Goal: Information Seeking & Learning: Learn about a topic

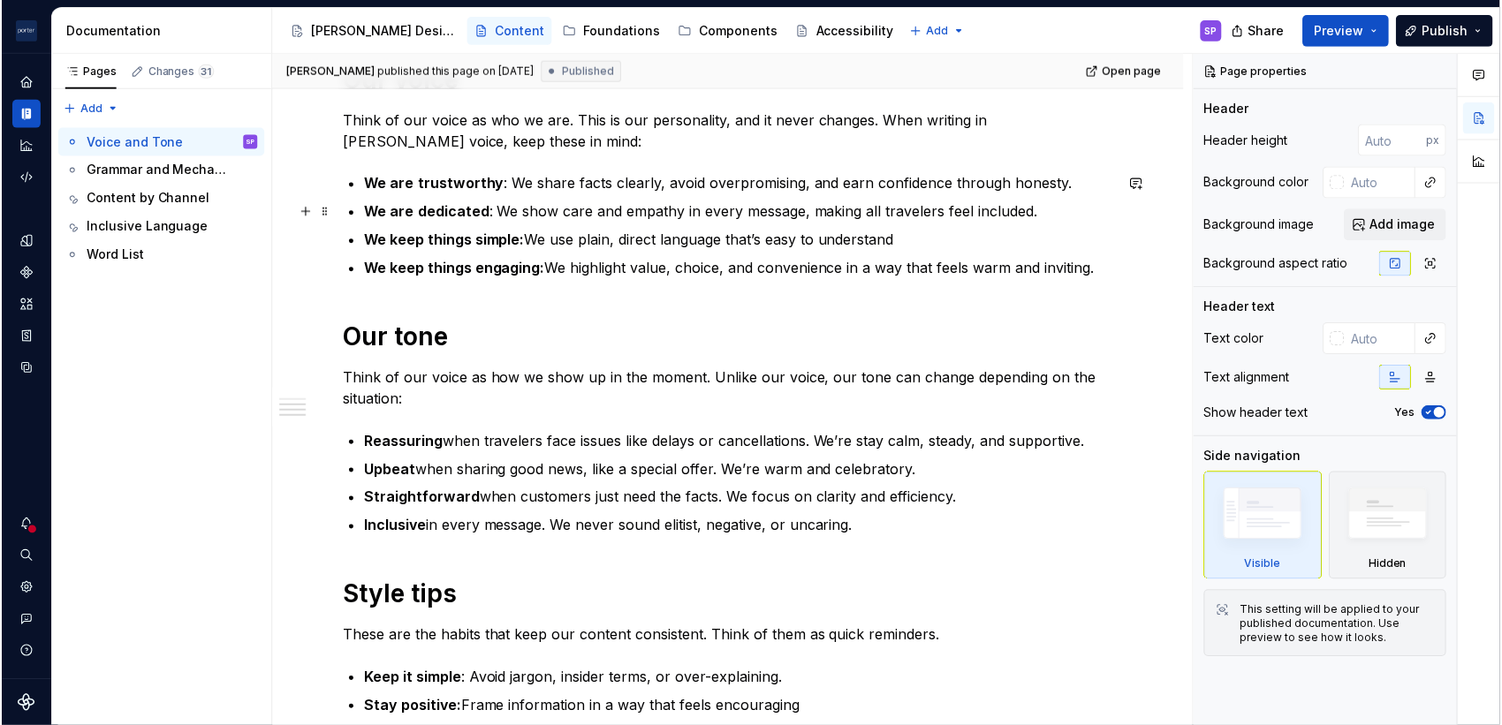
scroll to position [371, 0]
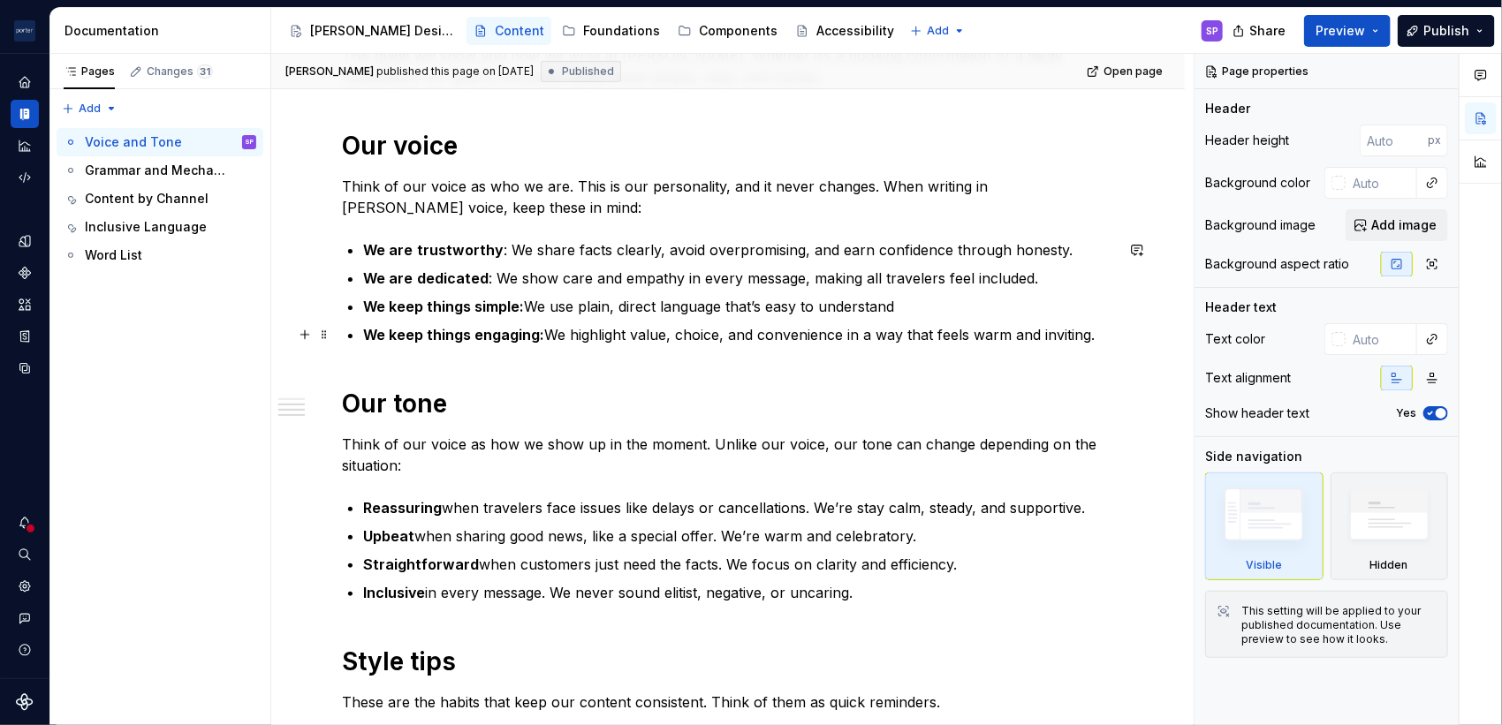
click at [568, 318] on ul "We are trustworthy : We share facts clearly, avoid overpromising, and earn conf…" at bounding box center [738, 292] width 751 height 106
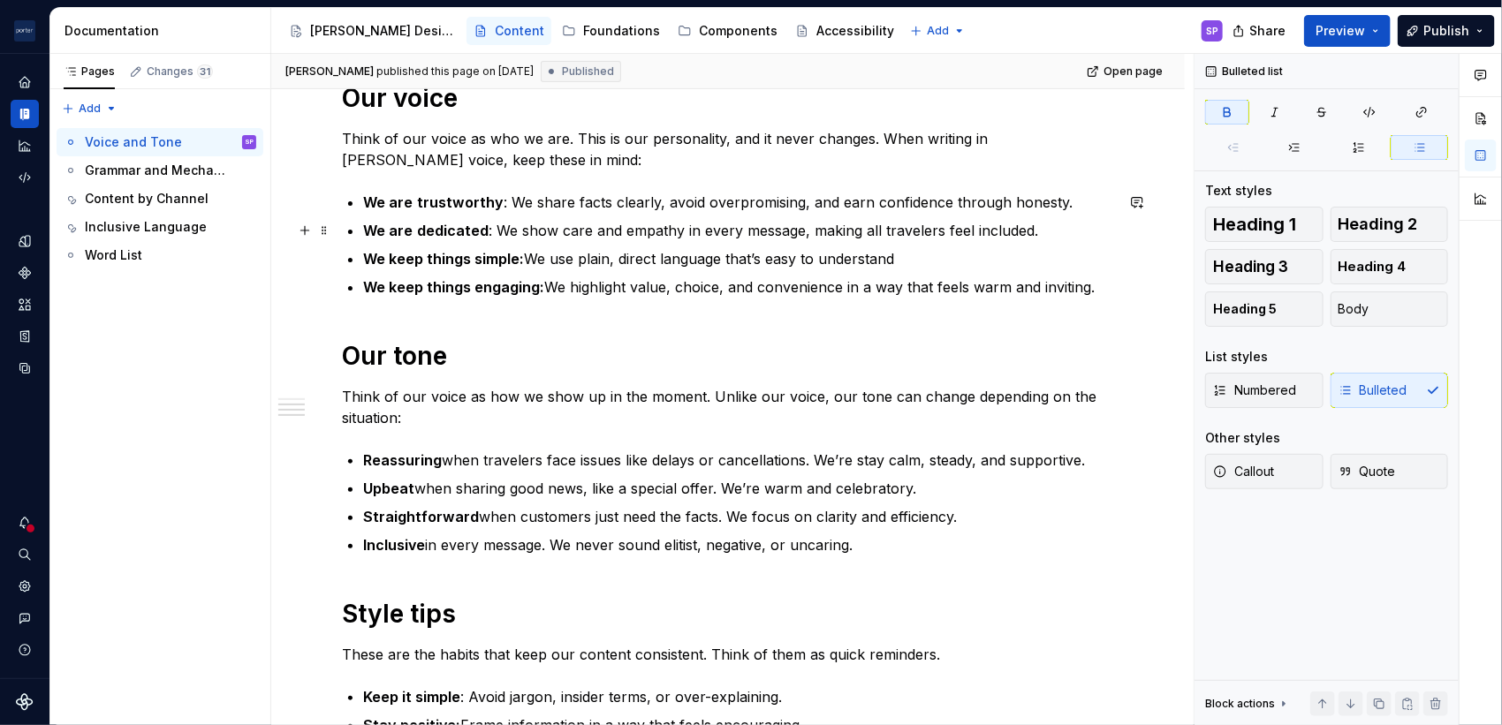
scroll to position [313, 0]
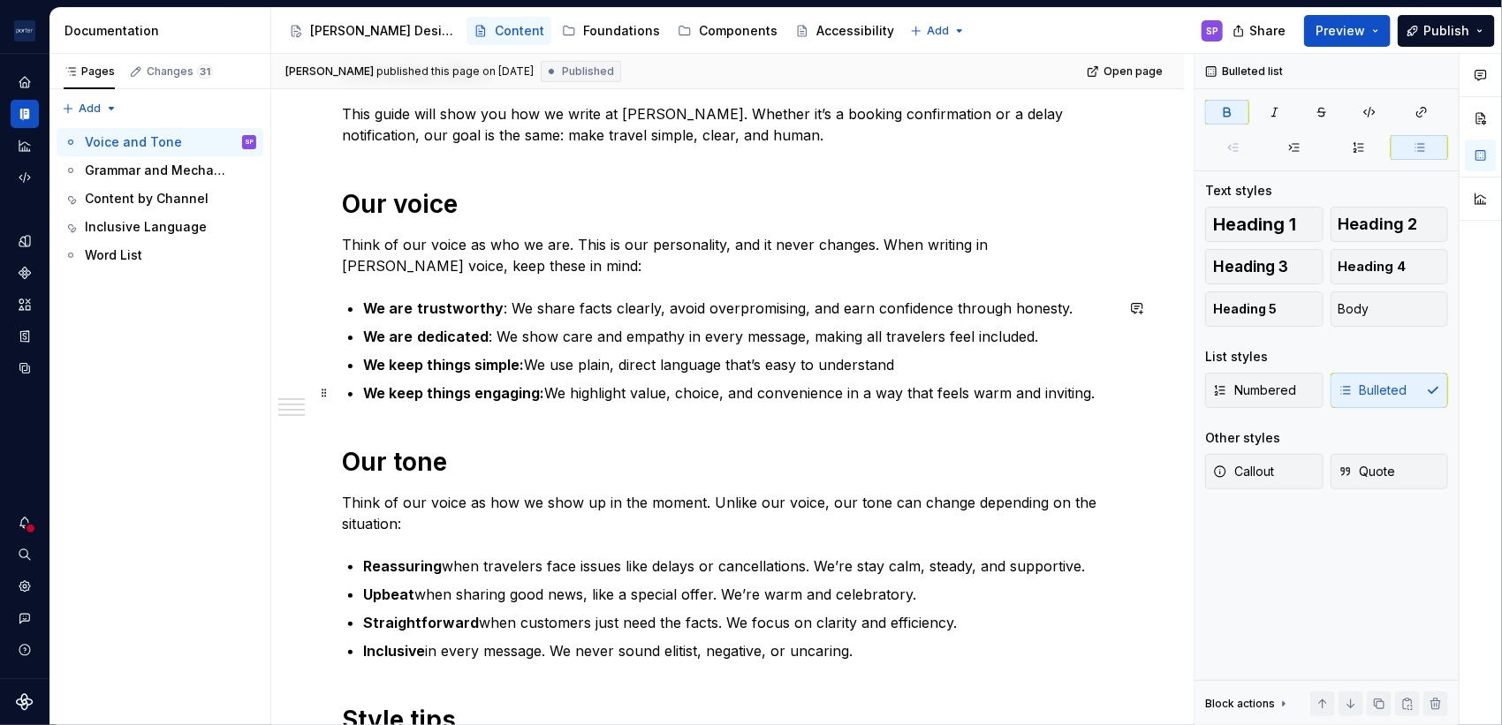
click at [1099, 387] on p "We keep things engaging: We highlight value, choice, and convenience in a way t…" at bounding box center [738, 393] width 751 height 21
click at [277, 90] on div "Introduction This guide will show you how we write at [PERSON_NAME]. Whether it…" at bounding box center [728, 583] width 914 height 1136
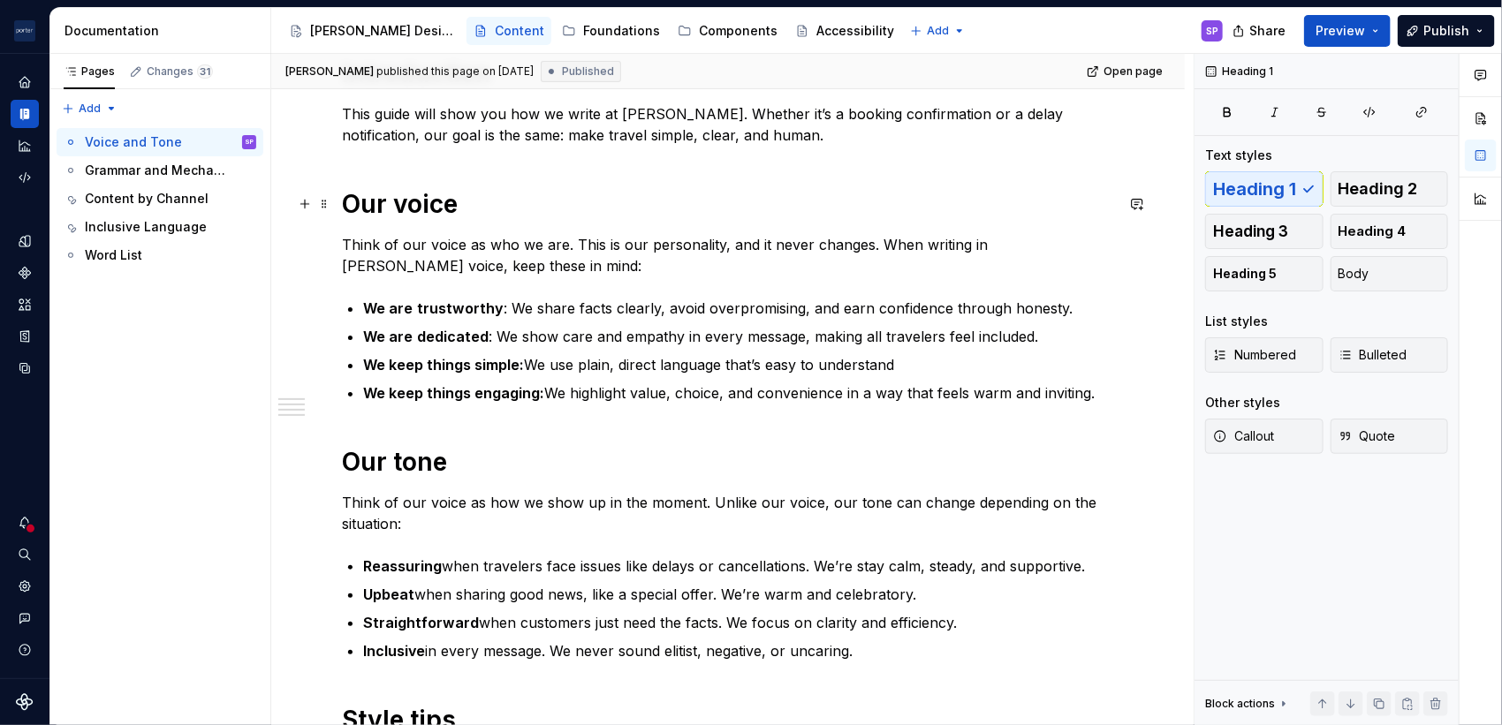
click at [495, 208] on h1 "Our voice" at bounding box center [728, 204] width 772 height 32
click at [523, 265] on p "Think of our voice as who we are. This is our personality, and it never changes…" at bounding box center [728, 255] width 772 height 42
click at [353, 466] on h1 "Our tone" at bounding box center [728, 462] width 772 height 32
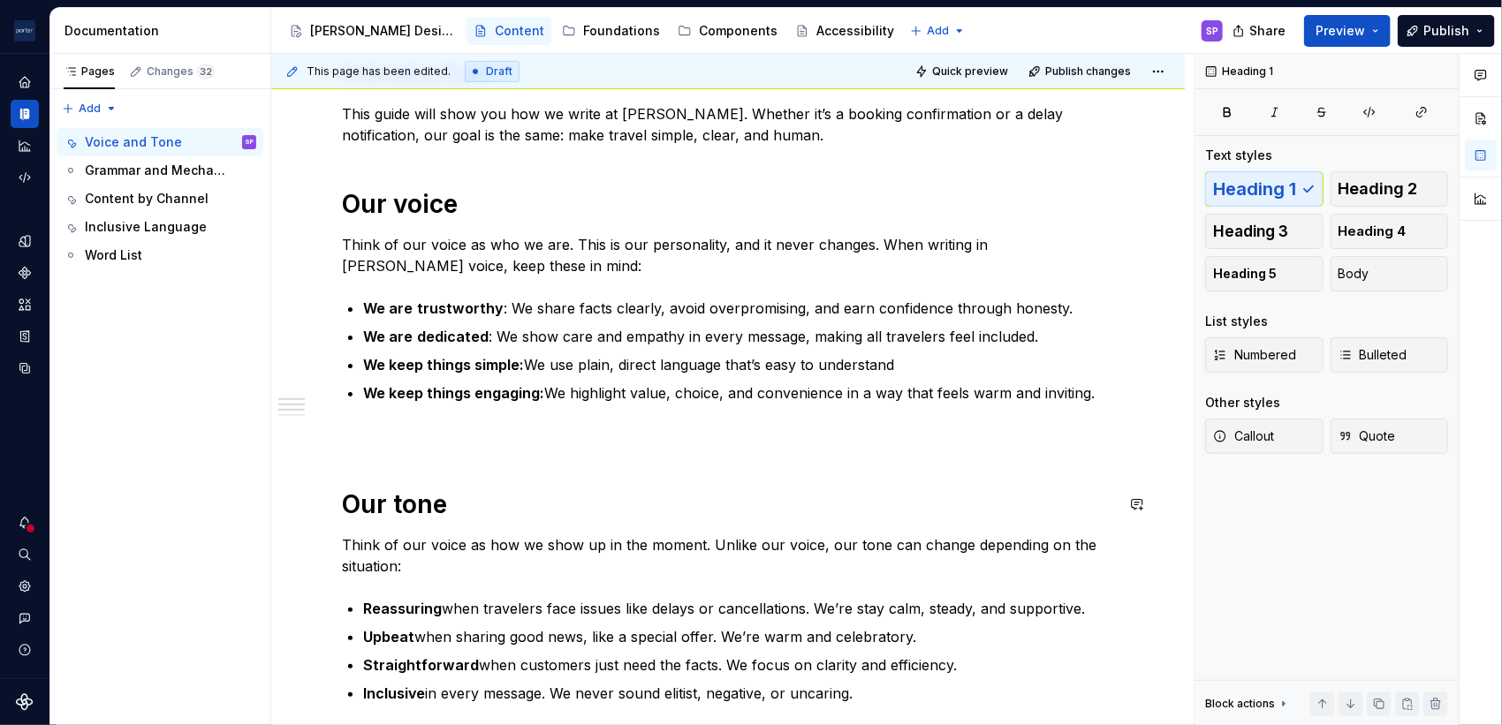
type textarea "*"
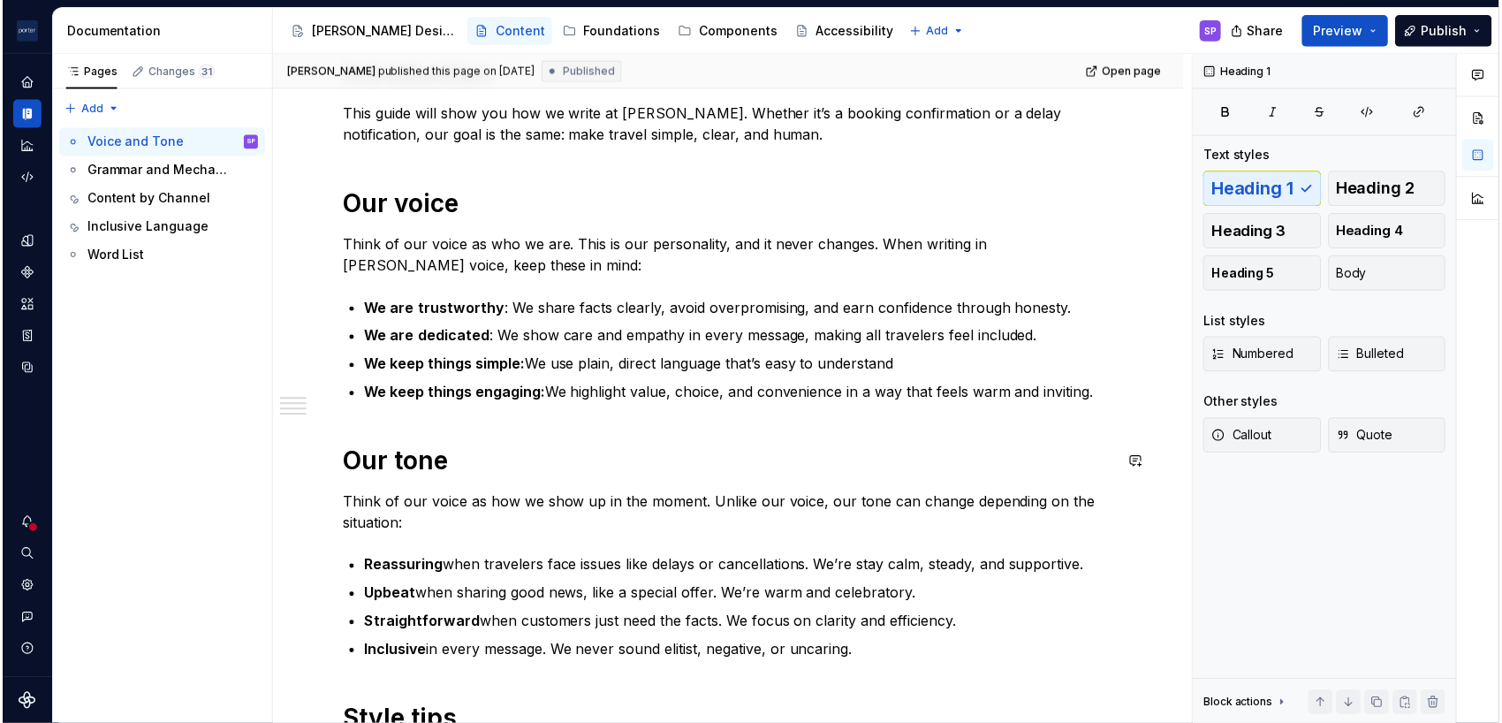
scroll to position [536, 0]
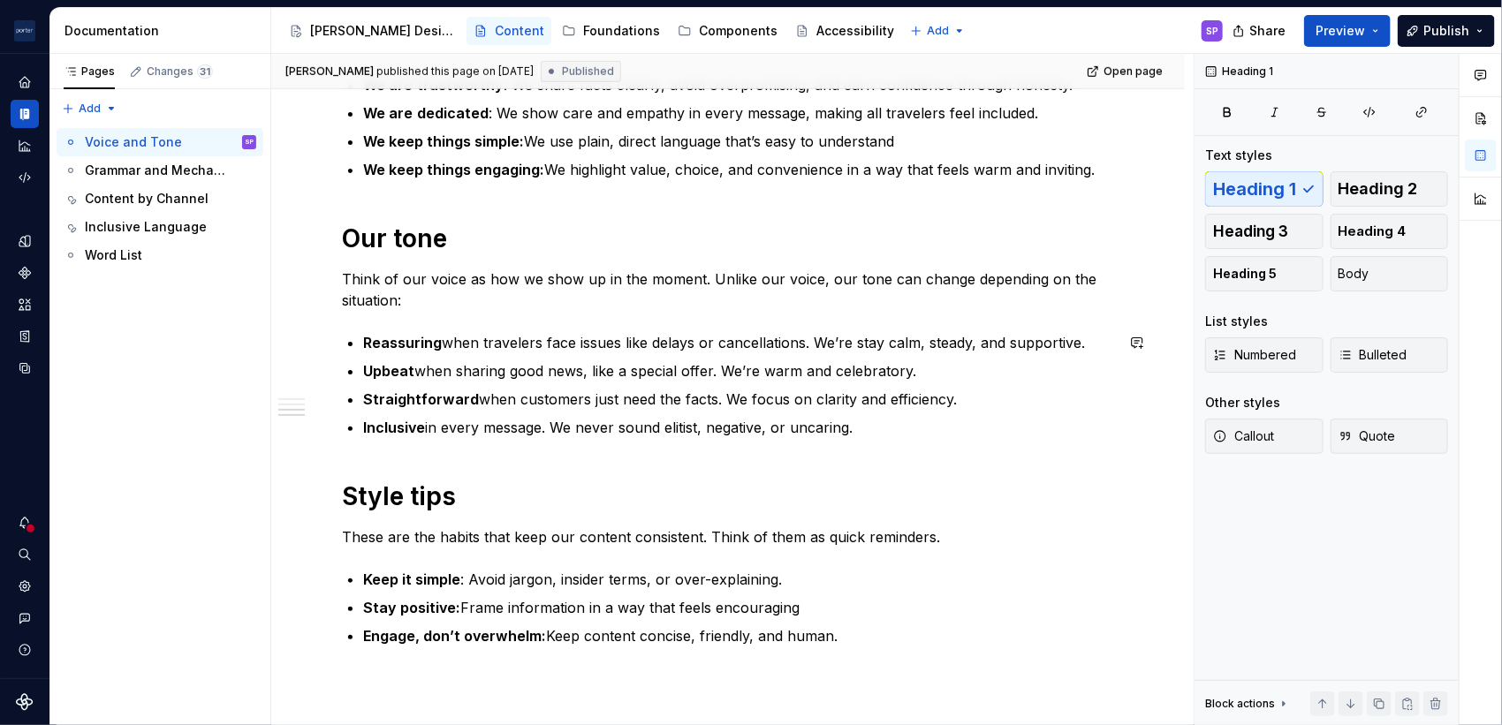
click at [415, 466] on div "Introduction This guide will show you how we write at [PERSON_NAME]. Whether it…" at bounding box center [728, 261] width 772 height 855
click at [915, 421] on p "Inclusive in every message. We never sound elitist, negative, or uncaring." at bounding box center [738, 427] width 751 height 21
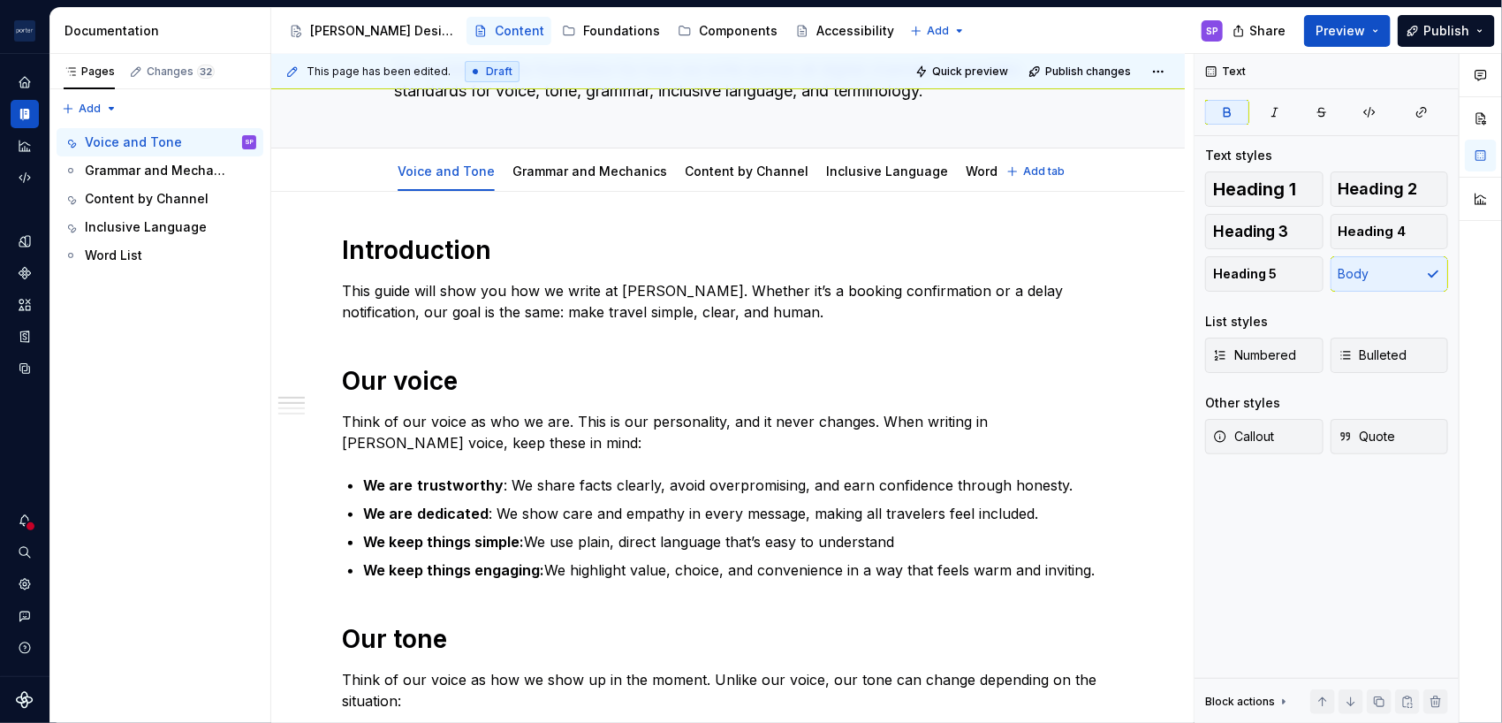
scroll to position [0, 0]
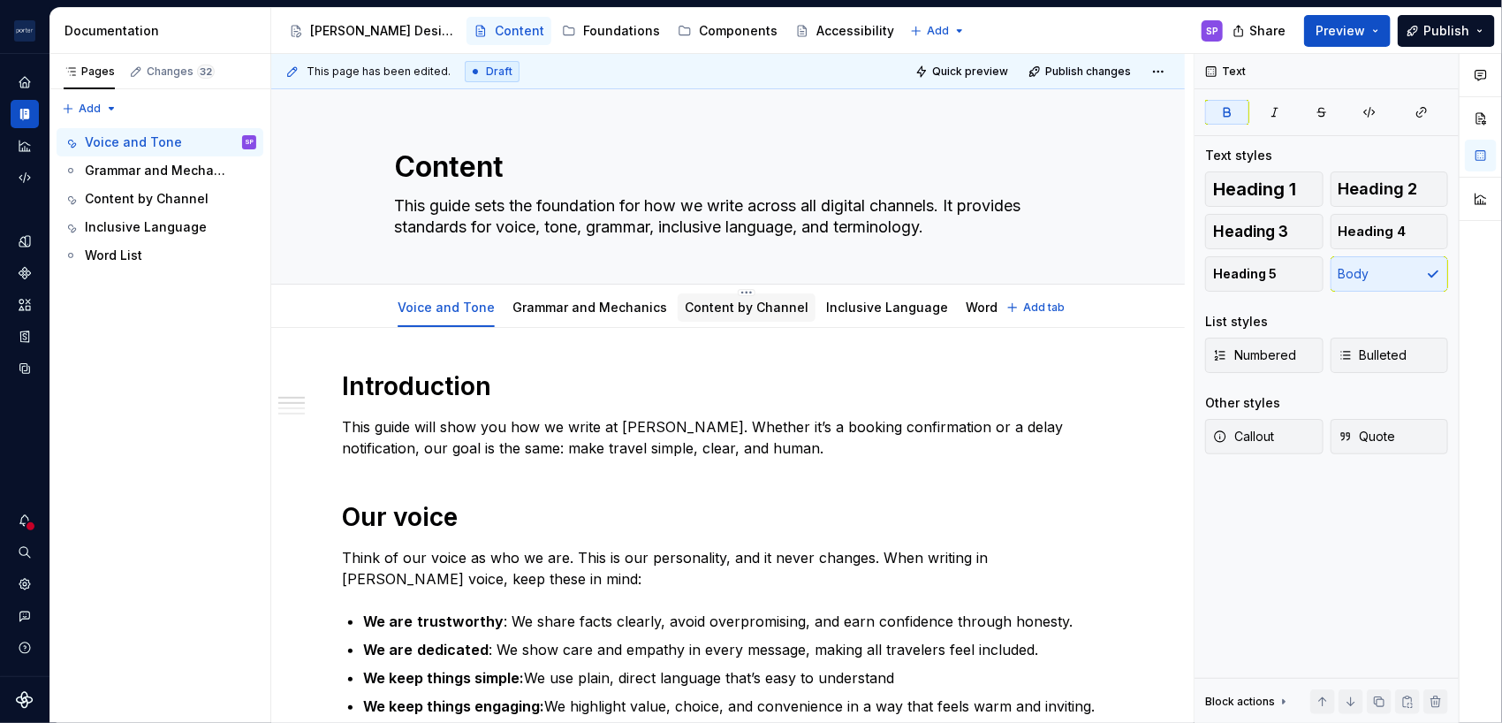
click at [753, 315] on div "Content by Channel" at bounding box center [747, 308] width 124 height 18
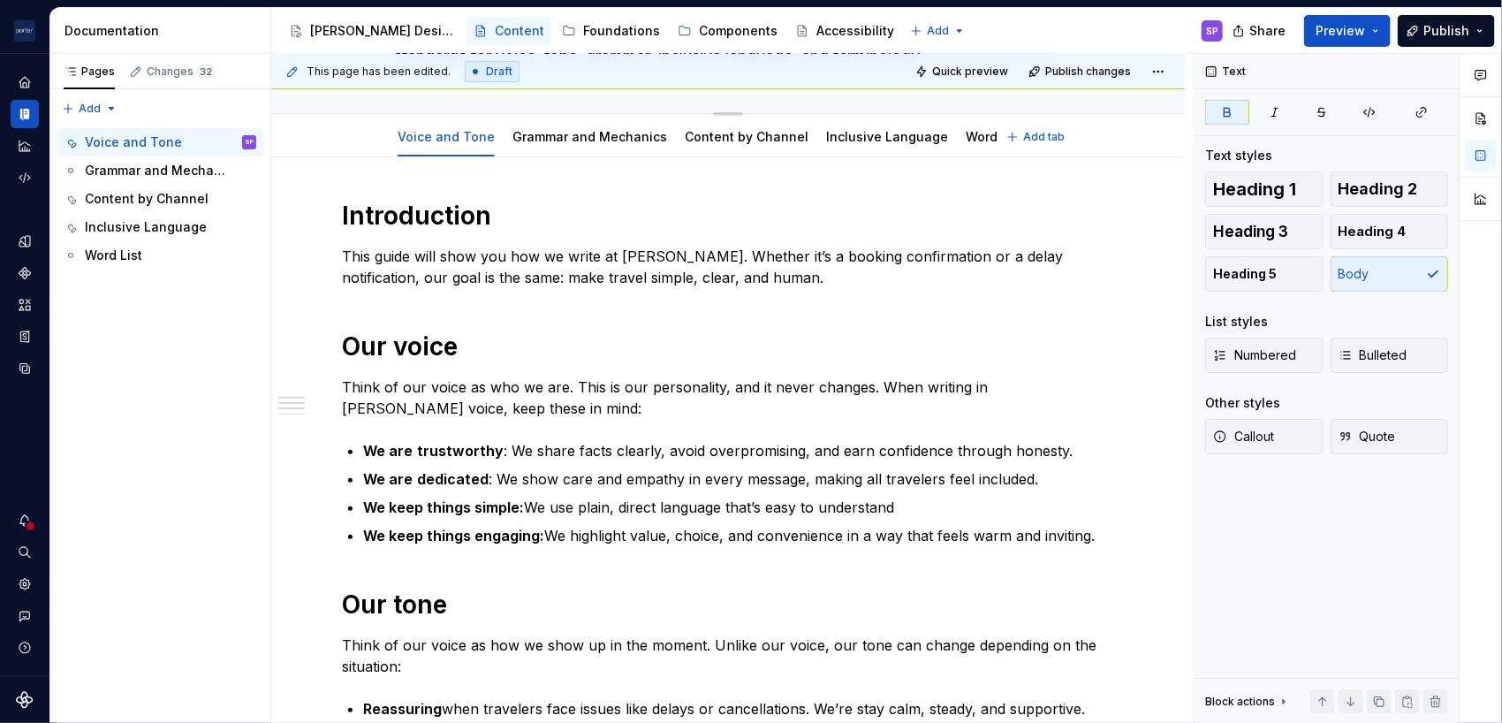
scroll to position [171, 0]
click at [711, 140] on link "Content by Channel" at bounding box center [747, 135] width 124 height 15
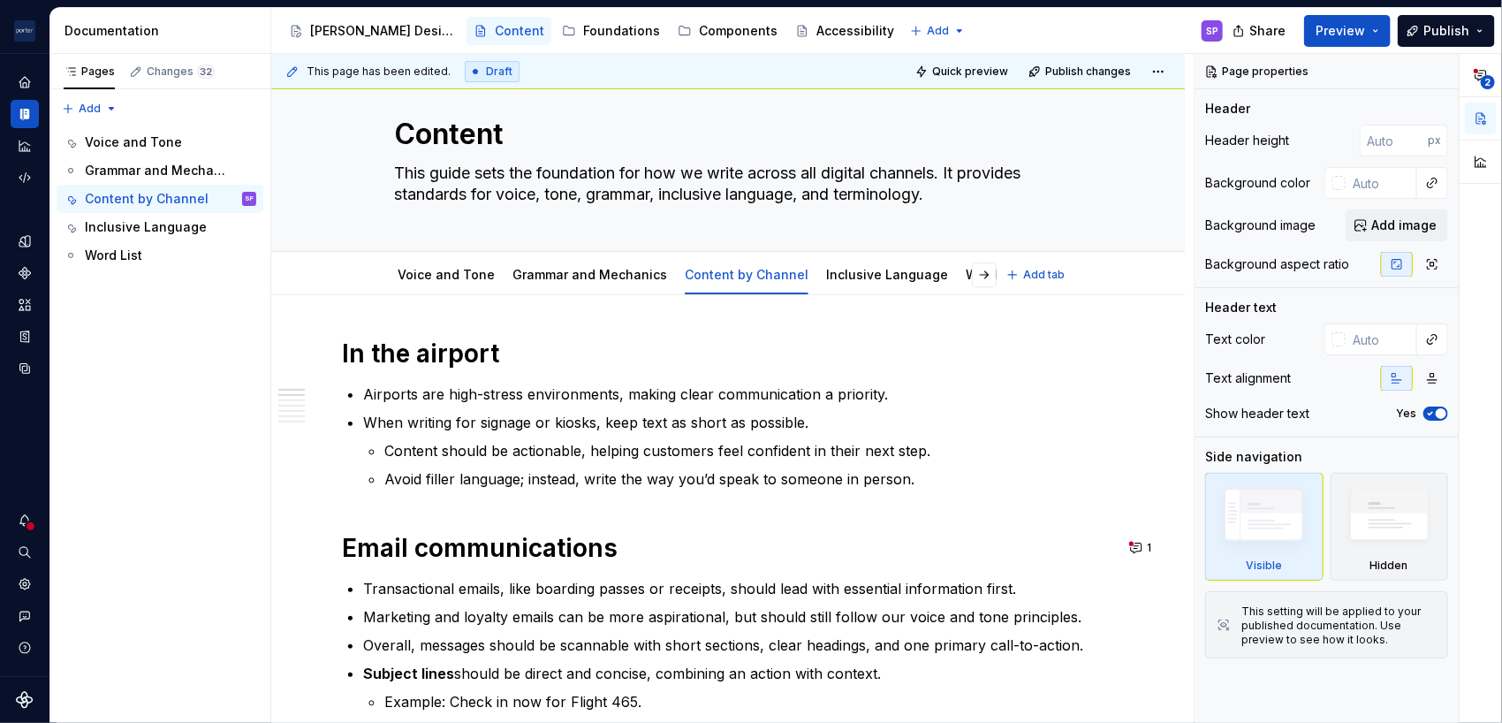
scroll to position [32, 0]
click at [422, 277] on link "Voice and Tone" at bounding box center [446, 275] width 97 height 15
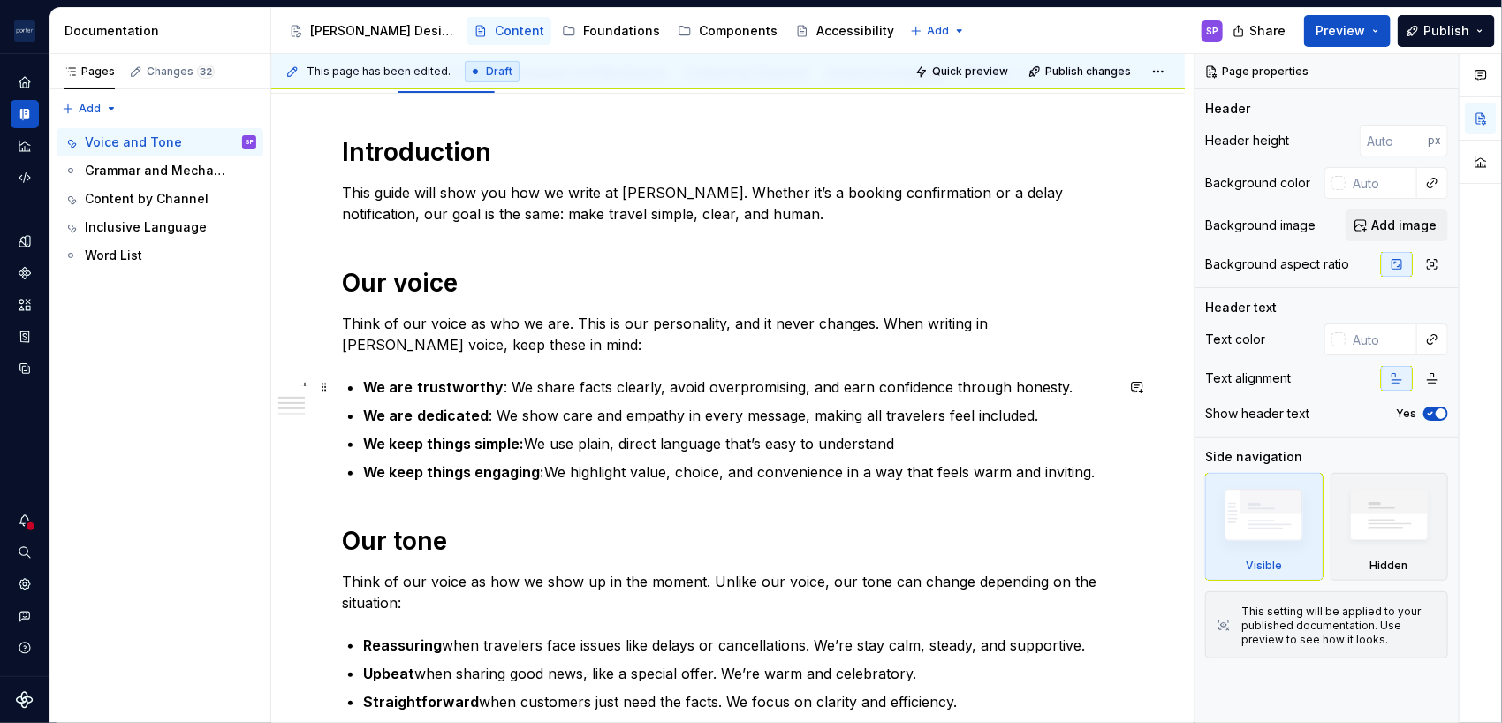
scroll to position [233, 0]
click at [987, 65] on span "Quick preview" at bounding box center [970, 72] width 76 height 14
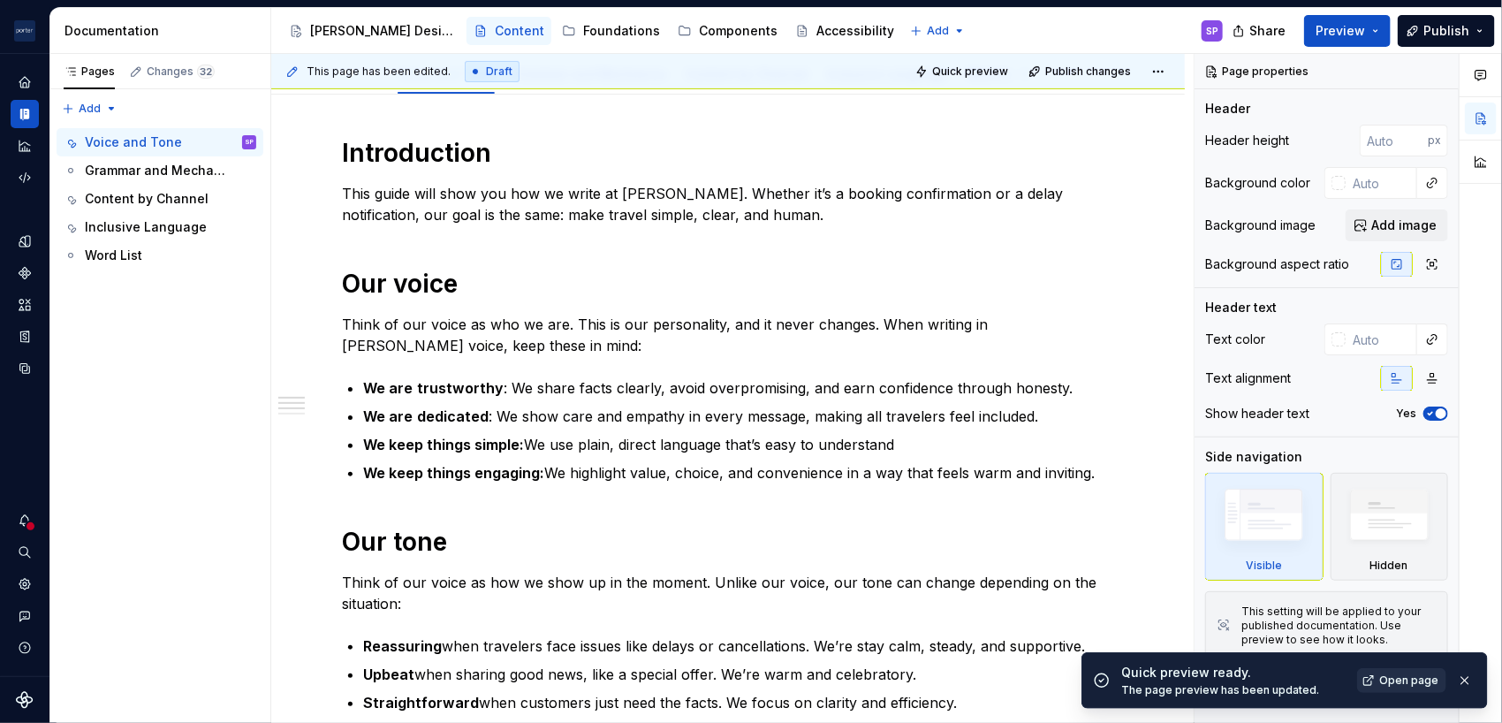
click at [1420, 684] on span "Open page" at bounding box center [1408, 680] width 59 height 14
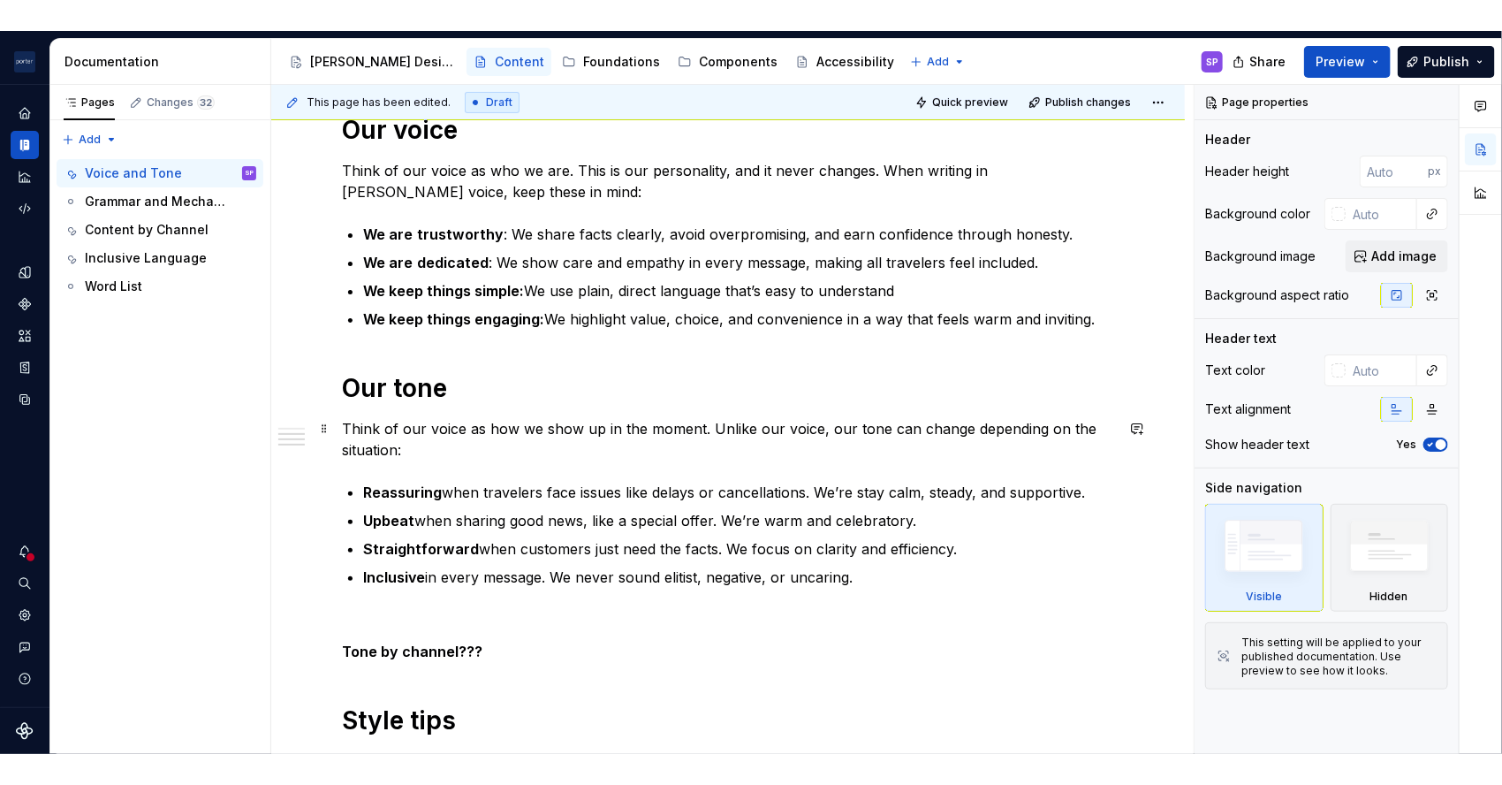
scroll to position [419, 0]
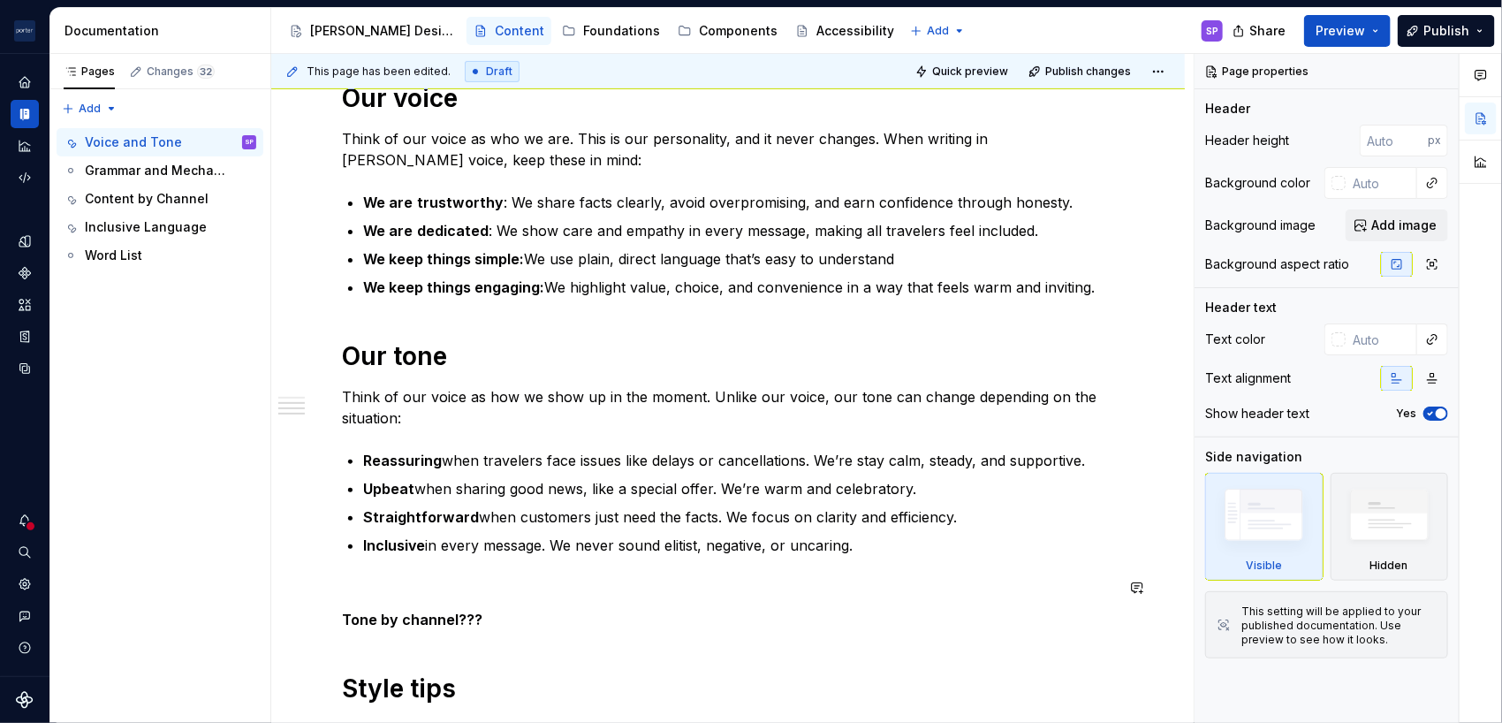
click at [389, 599] on div "Introduction This guide will show you how we write at [PERSON_NAME]. Whether it…" at bounding box center [728, 416] width 772 height 930
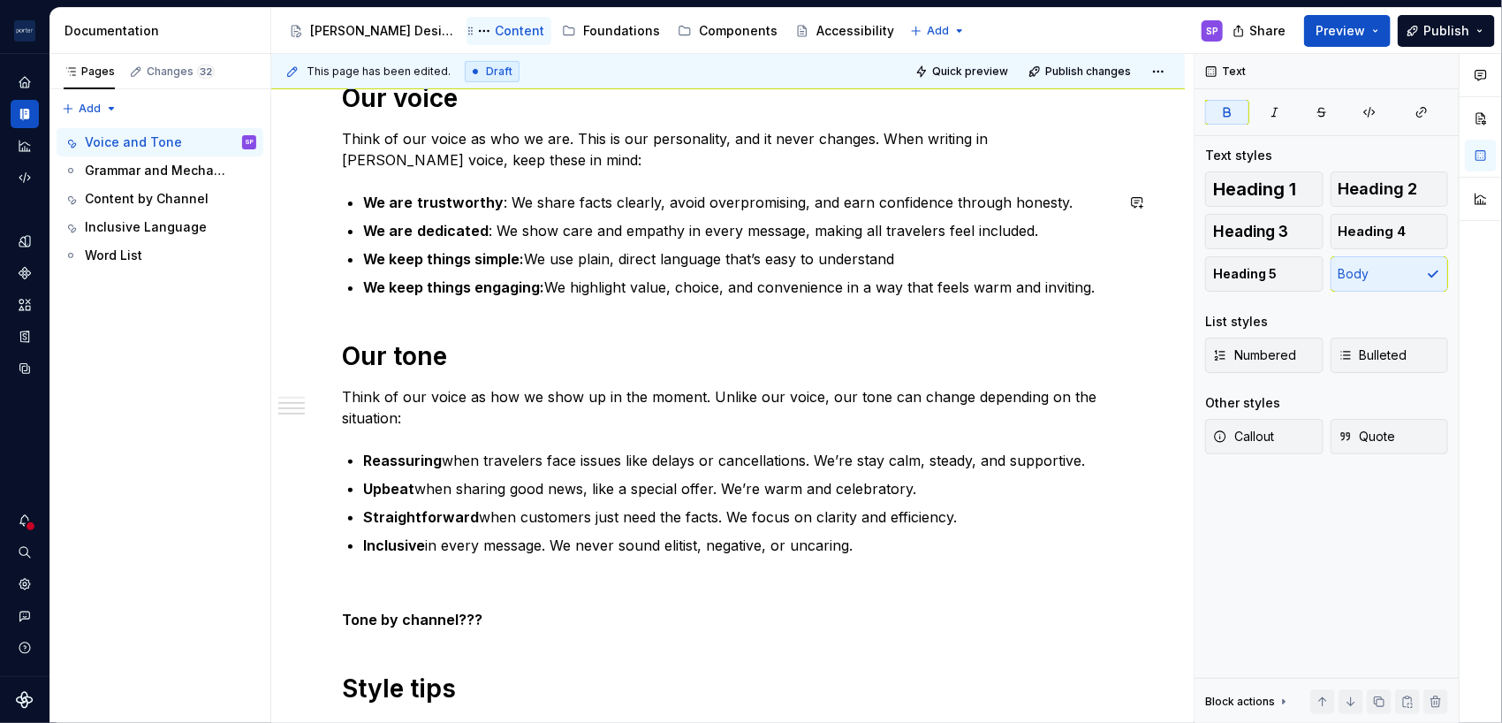
type textarea "*"
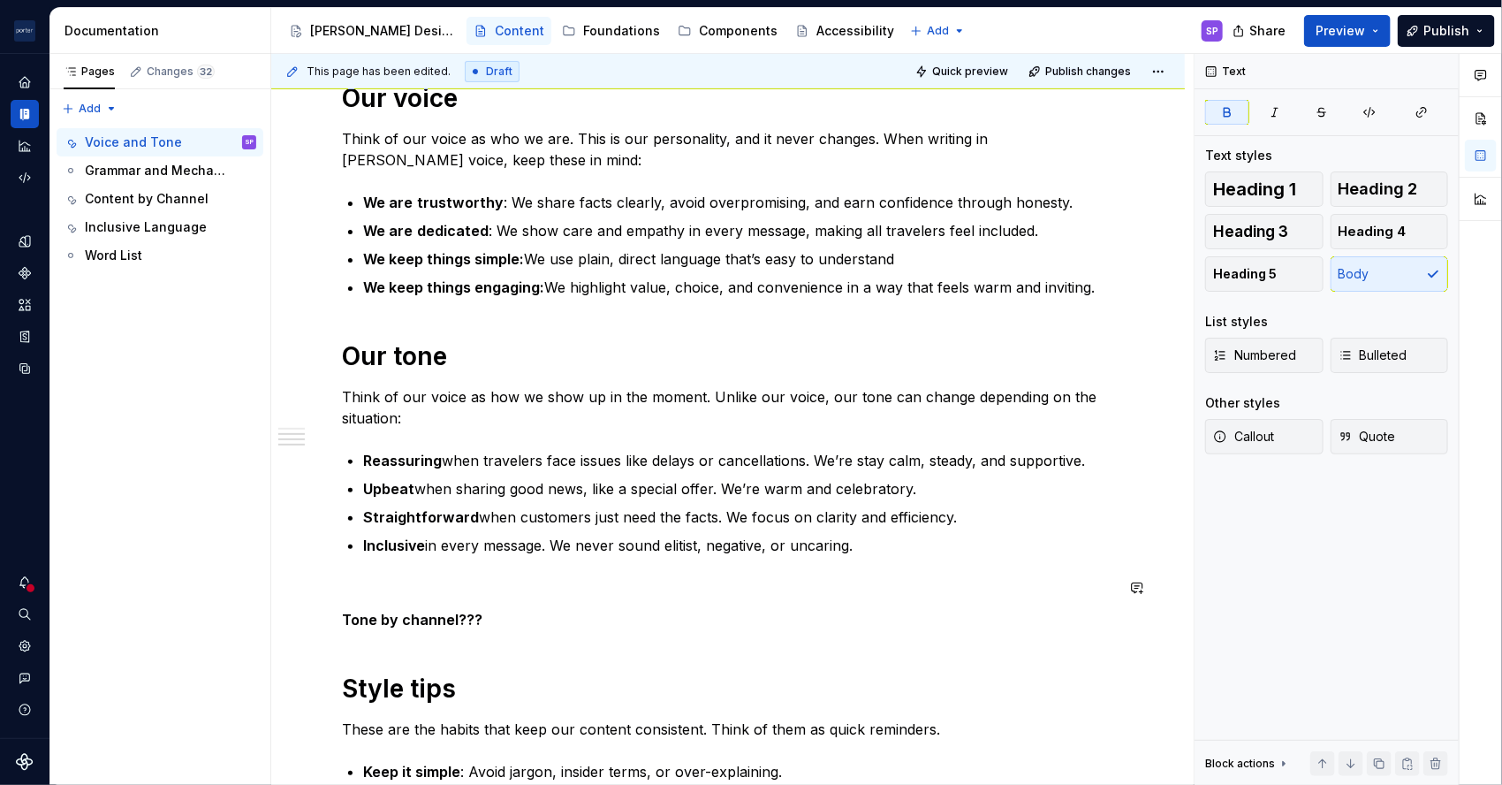
click at [399, 601] on div "Introduction This guide will show you how we write at [PERSON_NAME]. Whether it…" at bounding box center [728, 416] width 772 height 930
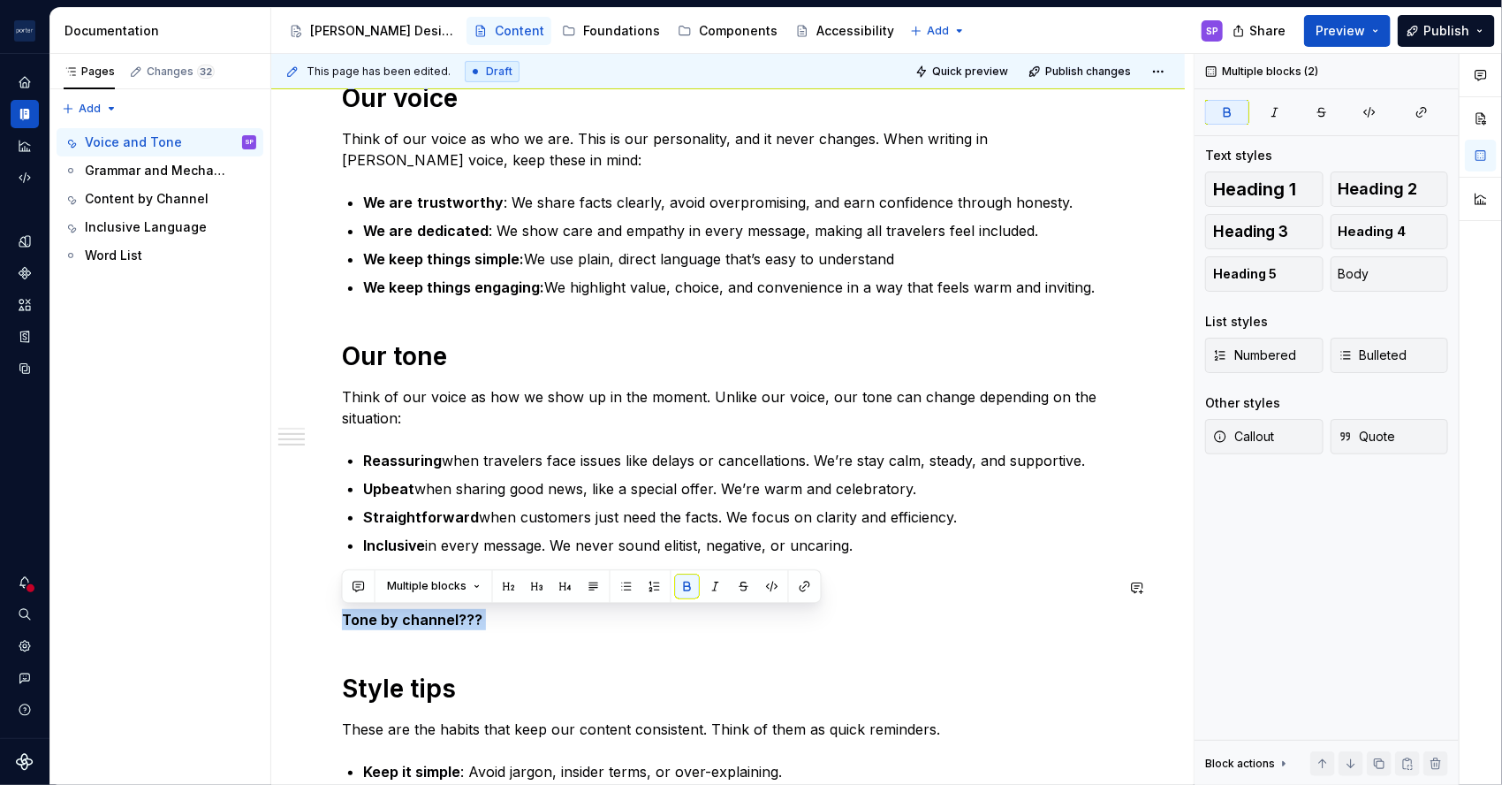
click at [399, 601] on div "Introduction This guide will show you how we write at [PERSON_NAME]. Whether it…" at bounding box center [728, 416] width 772 height 930
